Goal: Task Accomplishment & Management: Use online tool/utility

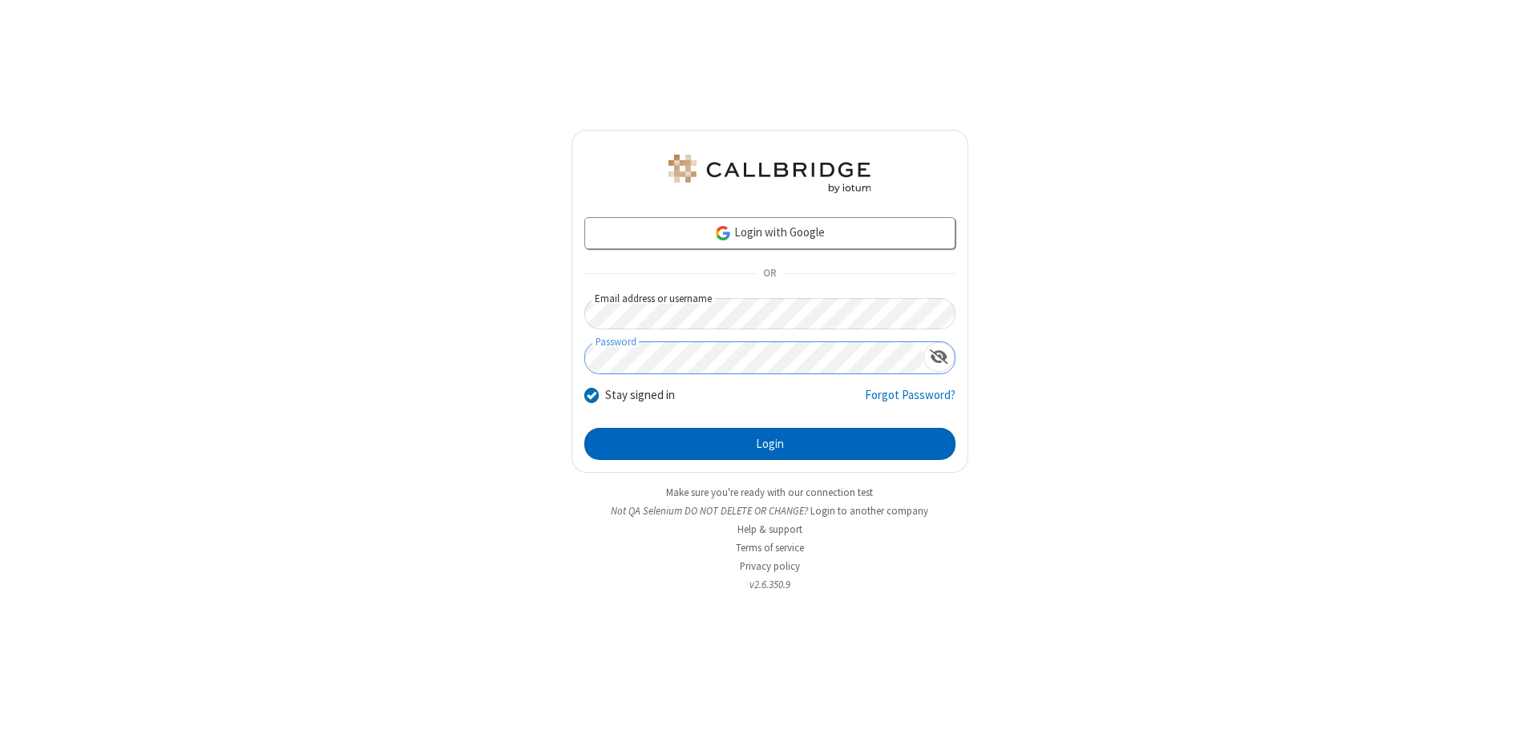
click at [769, 444] on button "Login" at bounding box center [769, 444] width 371 height 32
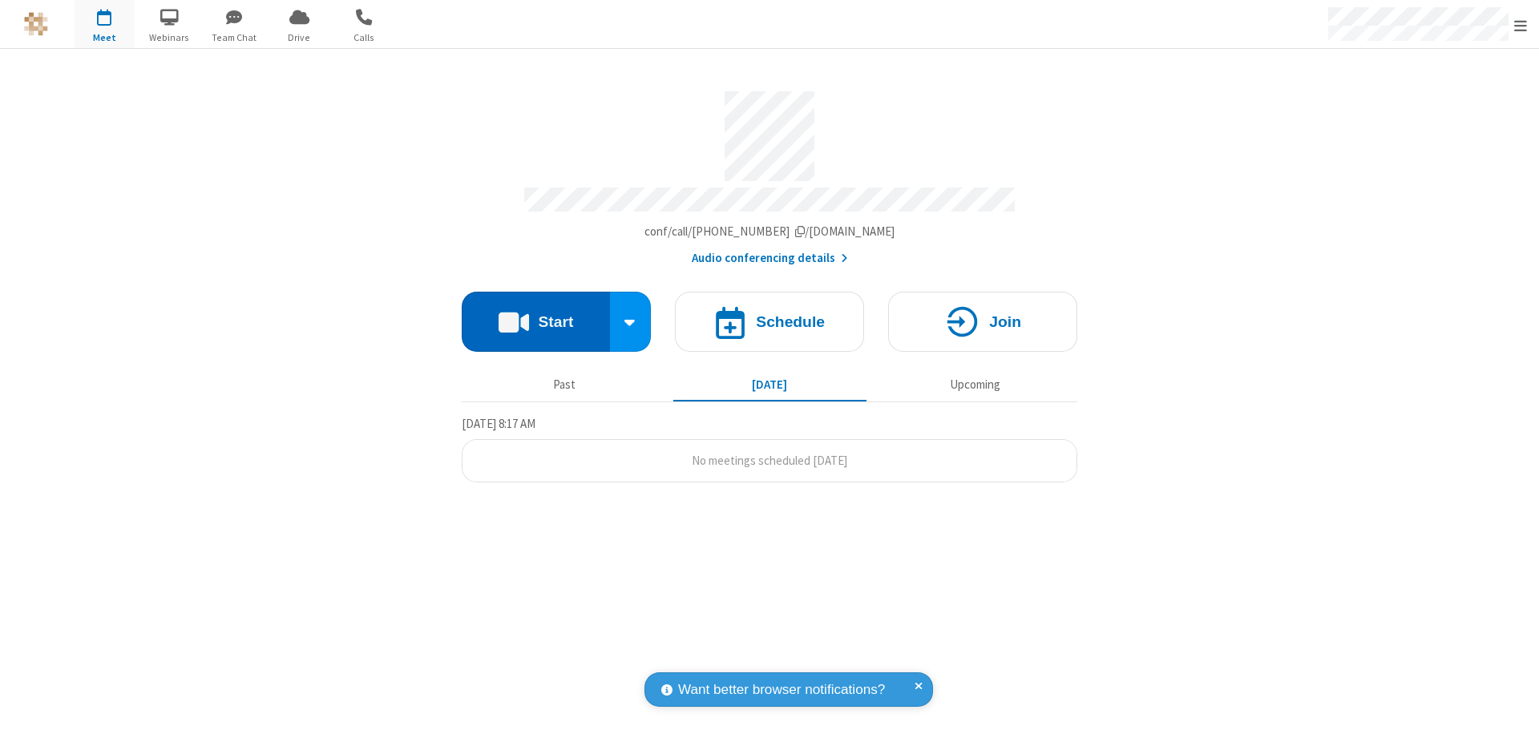
click at [535, 314] on button "Start" at bounding box center [536, 322] width 148 height 60
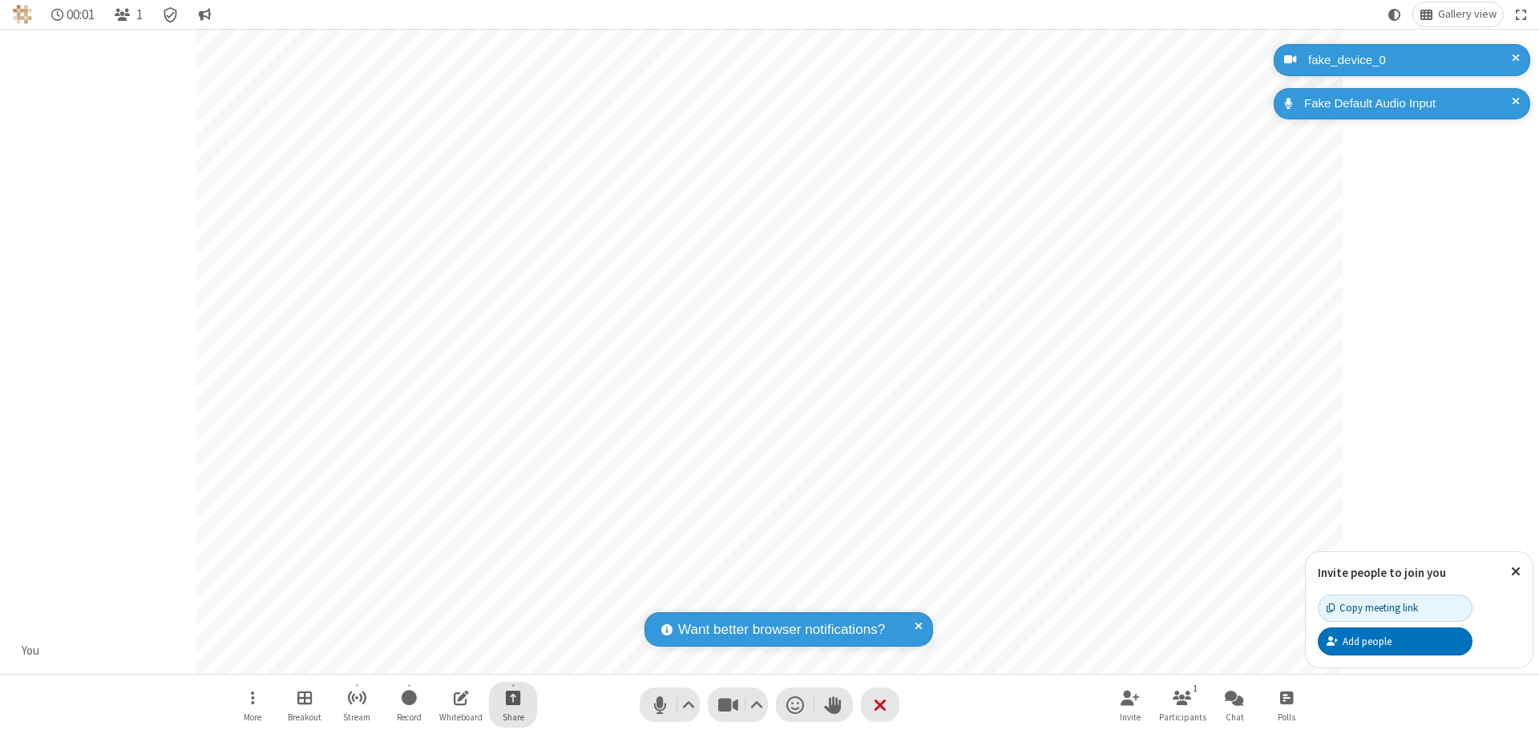
click at [513, 697] on span "Start sharing" at bounding box center [513, 698] width 15 height 20
click at [448, 659] on span "Share my screen" at bounding box center [448, 660] width 18 height 14
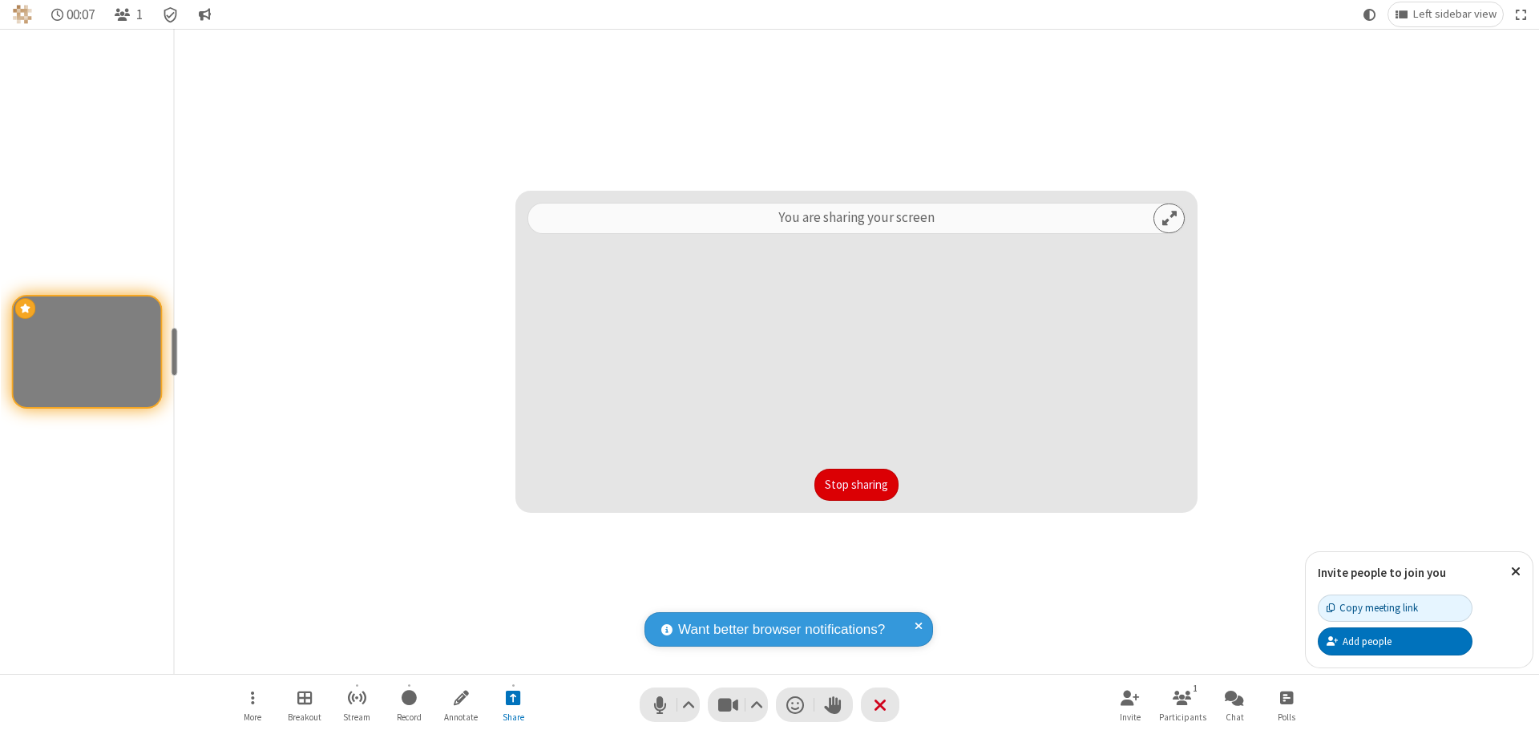
click at [856, 485] on button "Stop sharing" at bounding box center [856, 485] width 84 height 32
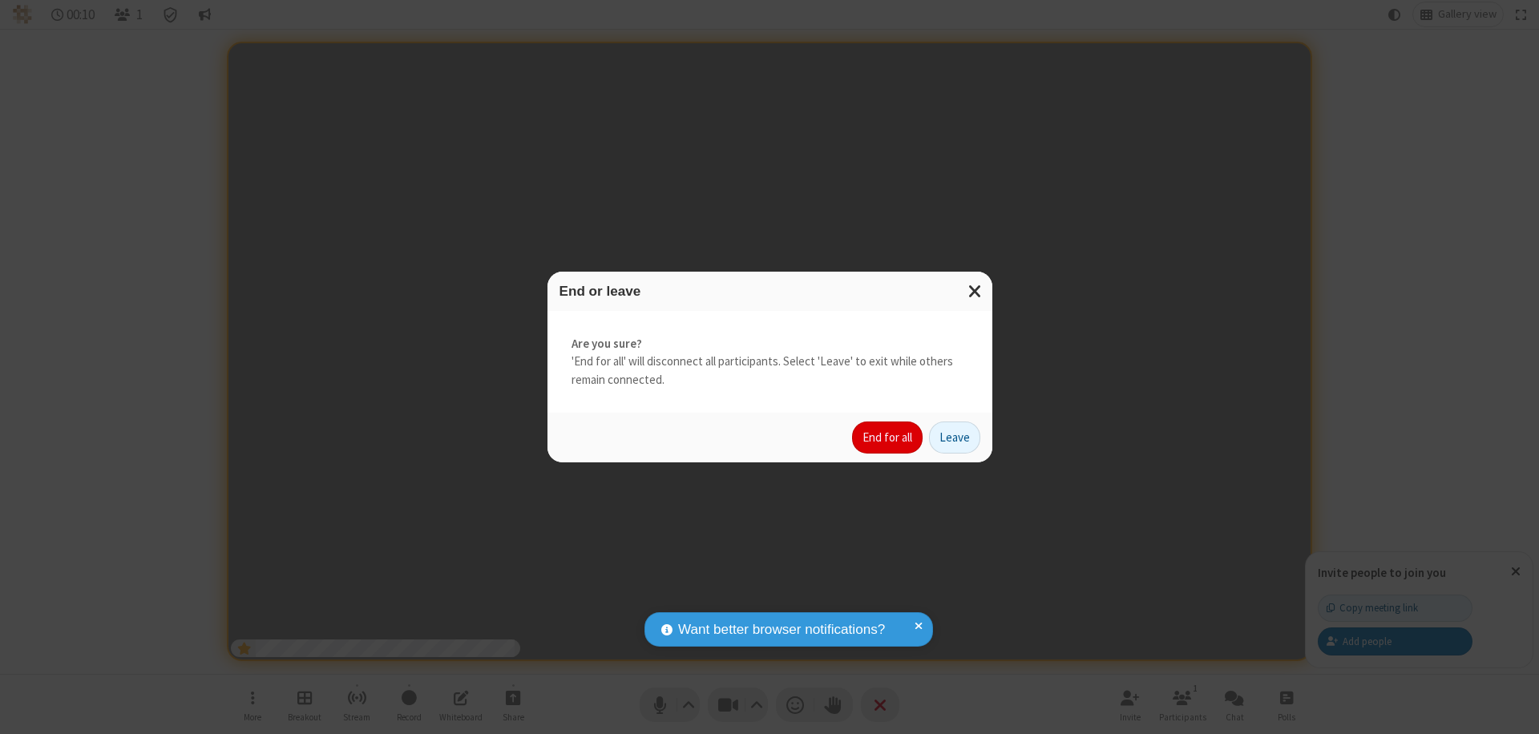
click at [888, 438] on button "End for all" at bounding box center [887, 437] width 71 height 32
